Goal: Entertainment & Leisure: Consume media (video, audio)

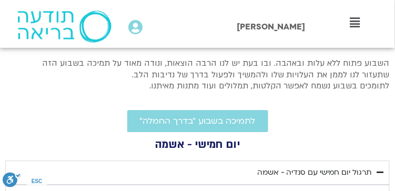
scroll to position [351, 0]
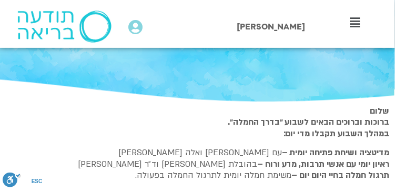
drag, startPoint x: 3, startPoint y: 146, endPoint x: 401, endPoint y: -5, distance: 425.5
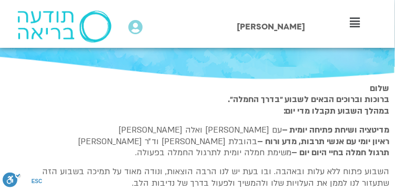
scroll to position [302, 0]
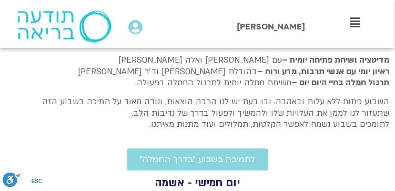
click at [271, 104] on p "השבוע פתוח ללא עלות ובאהבה. ובו בעת יש לנו הרבה הוצאות, ונודה מאוד על תמיכה בשב…" at bounding box center [201, 113] width 377 height 34
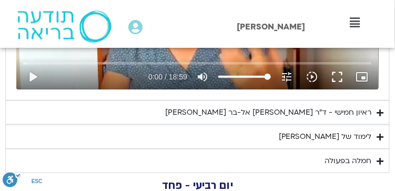
scroll to position [653, 0]
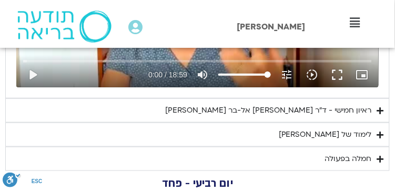
click at [381, 111] on icon "Accordion. Open links with Enter or Space, close with Escape, and navigate with…" at bounding box center [380, 111] width 7 height 8
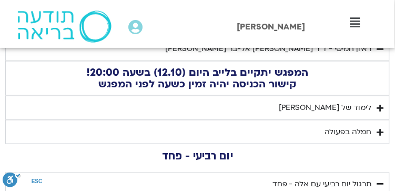
scroll to position [723, 0]
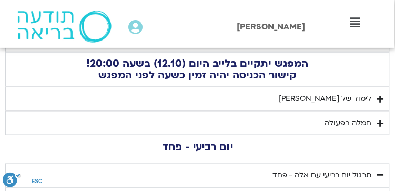
click at [381, 97] on icon "Accordion. Open links with Enter or Space, close with Escape, and navigate with…" at bounding box center [380, 99] width 7 height 8
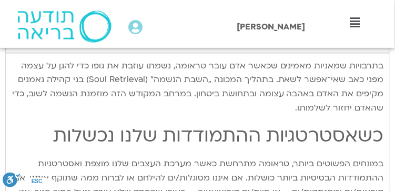
scroll to position [653, 0]
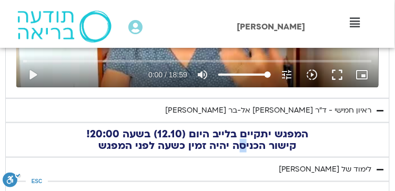
drag, startPoint x: 246, startPoint y: 139, endPoint x: 238, endPoint y: 138, distance: 8.5
click at [240, 139] on h2 "המפגש יתקיים בלייב היום (12.10) בשעה 20:00! קישור הכניסה יהיה זמין כשעה לפני המ…" at bounding box center [197, 139] width 373 height 23
drag, startPoint x: 238, startPoint y: 138, endPoint x: 158, endPoint y: 142, distance: 79.6
click at [158, 142] on h2 "המפגש יתקיים בלייב היום (12.10) בשעה 20:00! קישור הכניסה יהיה זמין כשעה לפני המ…" at bounding box center [197, 139] width 373 height 23
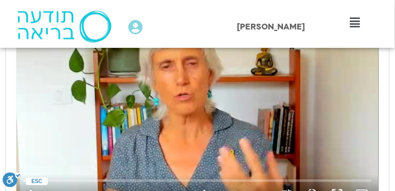
scroll to position [547, 0]
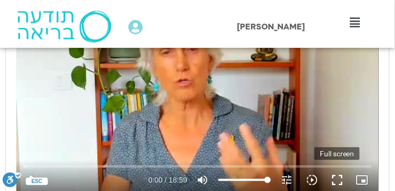
click at [337, 177] on button "fullscreen" at bounding box center [337, 179] width 25 height 25
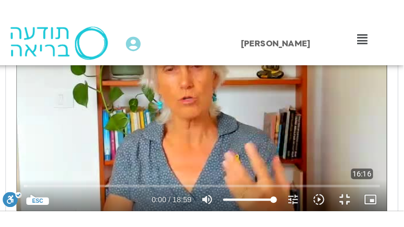
scroll to position [548, 0]
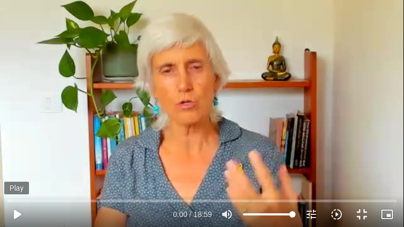
click at [16, 191] on button "play_arrow" at bounding box center [16, 214] width 25 height 25
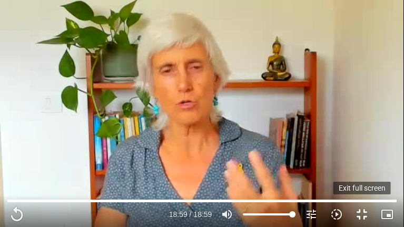
drag, startPoint x: 363, startPoint y: 213, endPoint x: 361, endPoint y: 187, distance: 25.8
click at [363, 191] on button "fullscreen_exit" at bounding box center [361, 214] width 25 height 25
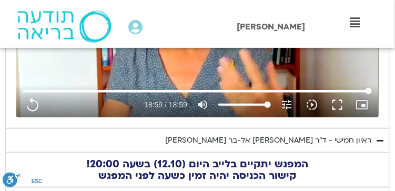
scroll to position [653, 0]
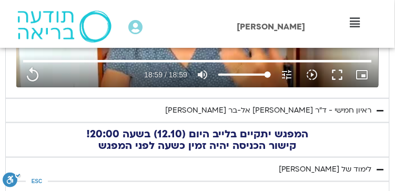
click at [312, 109] on div "ראיון חמישי - ד"ר [PERSON_NAME] אל-בר [PERSON_NAME]" at bounding box center [268, 110] width 207 height 13
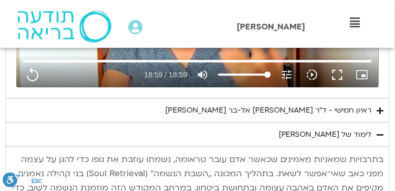
click at [312, 110] on div "ראיון חמישי - ד"ר [PERSON_NAME] אל-בר [PERSON_NAME]" at bounding box center [268, 110] width 207 height 13
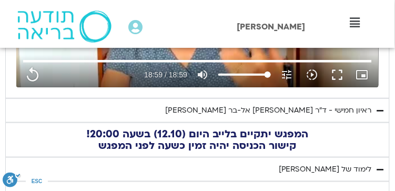
click at [182, 141] on h2 "המפגש יתקיים בלייב היום (12.10) בשעה 20:00! קישור הכניסה יהיה זמין כשעה לפני המ…" at bounding box center [197, 139] width 373 height 23
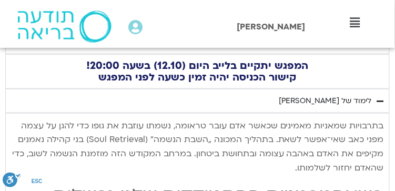
scroll to position [723, 0]
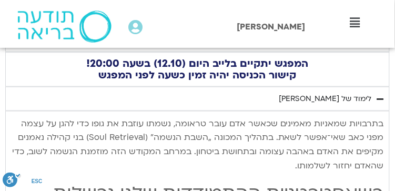
type input "1139.36"
